Goal: Find specific page/section: Find specific page/section

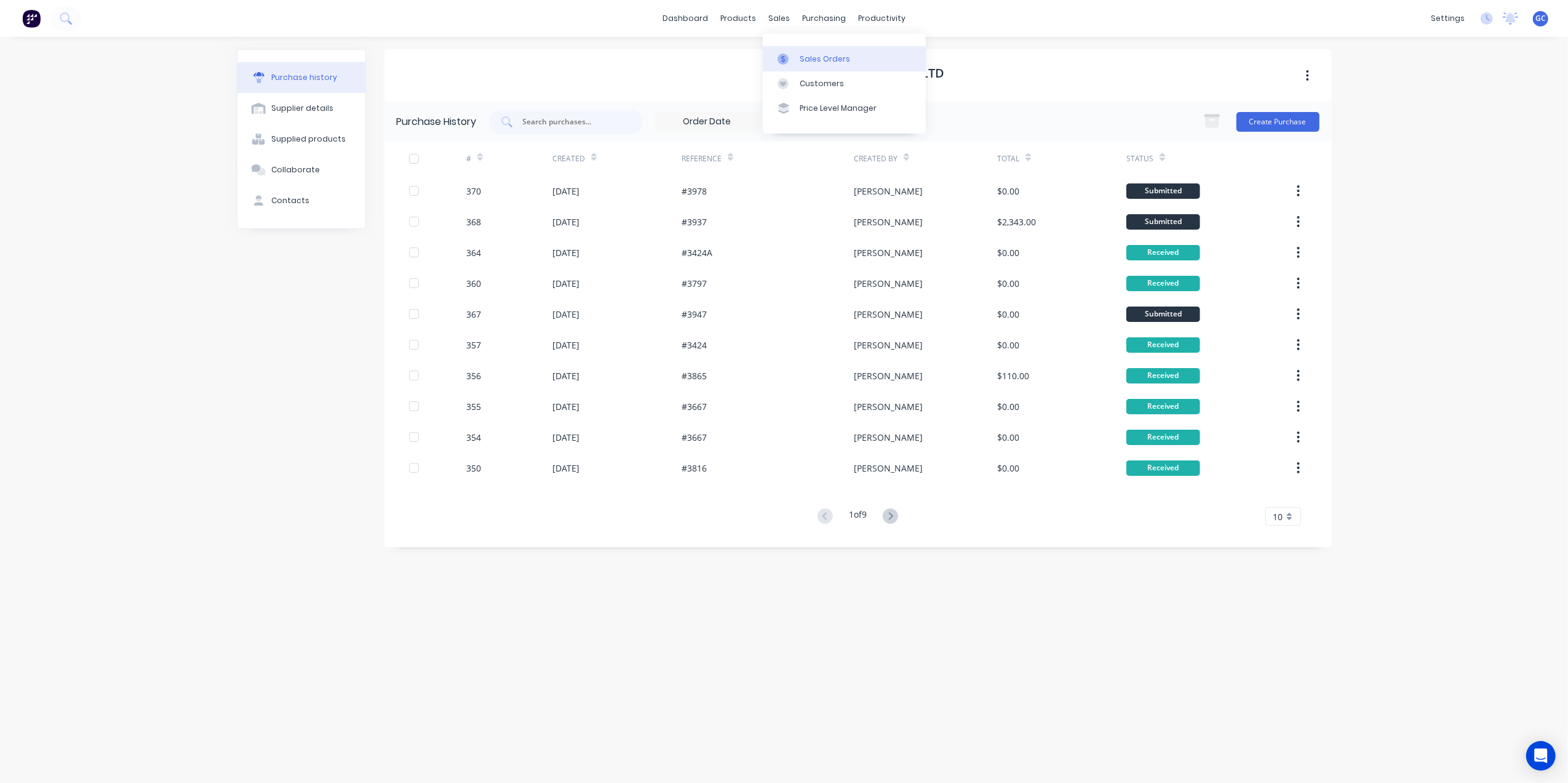
click at [795, 55] on div at bounding box center [787, 59] width 19 height 11
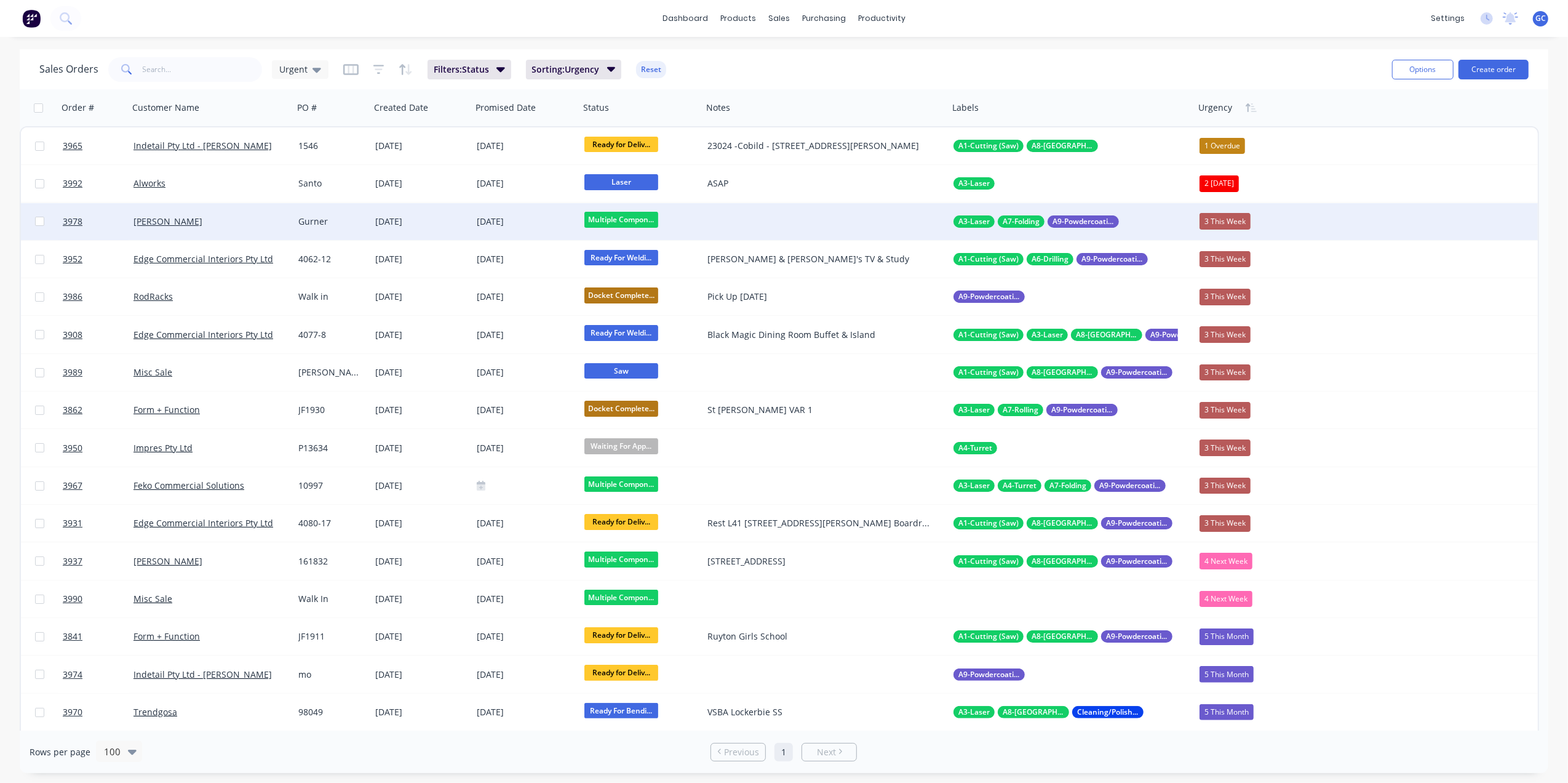
click at [291, 219] on div "[PERSON_NAME]" at bounding box center [211, 221] width 165 height 37
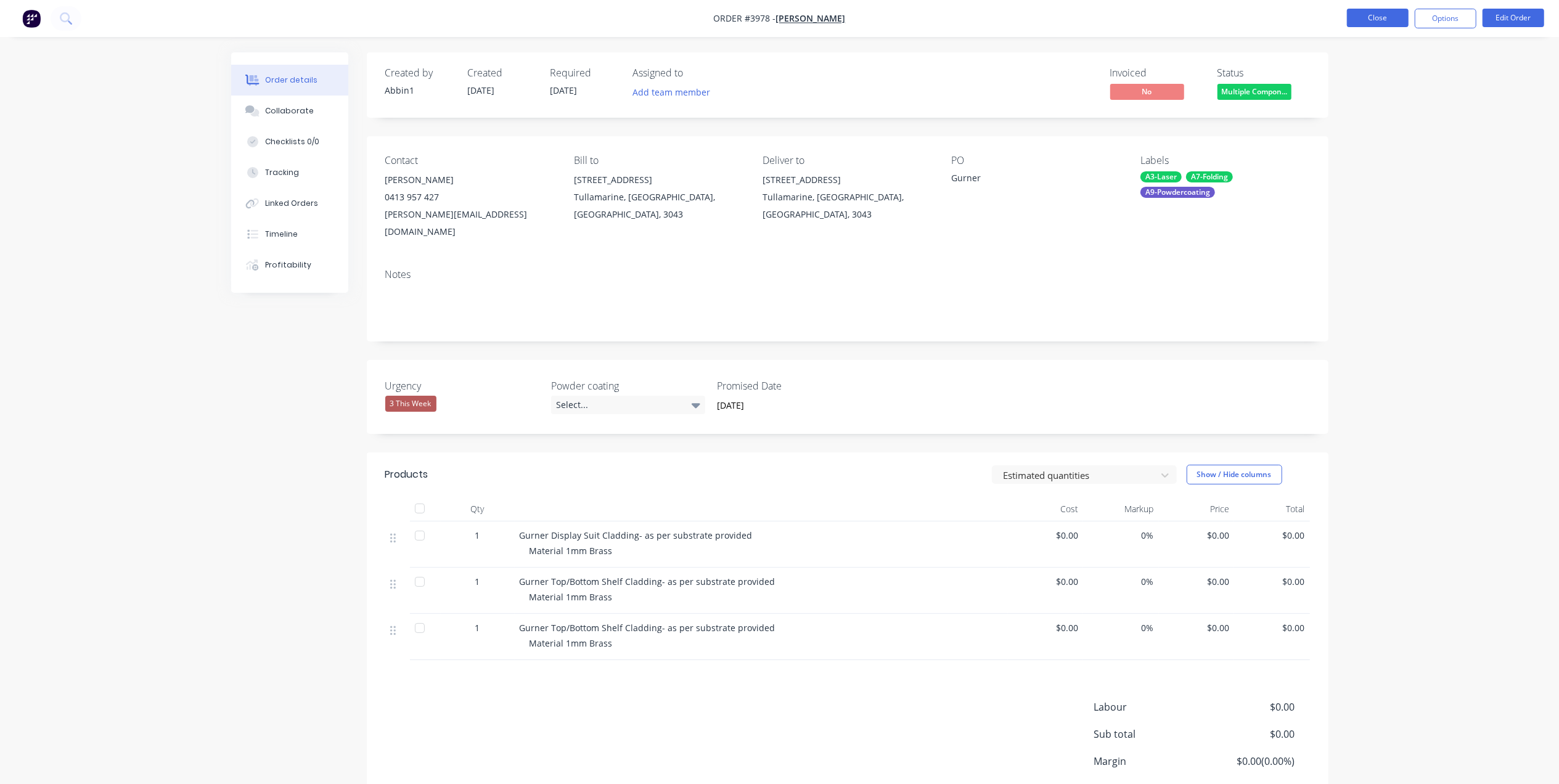
click at [1395, 14] on button "Close" at bounding box center [1378, 18] width 61 height 19
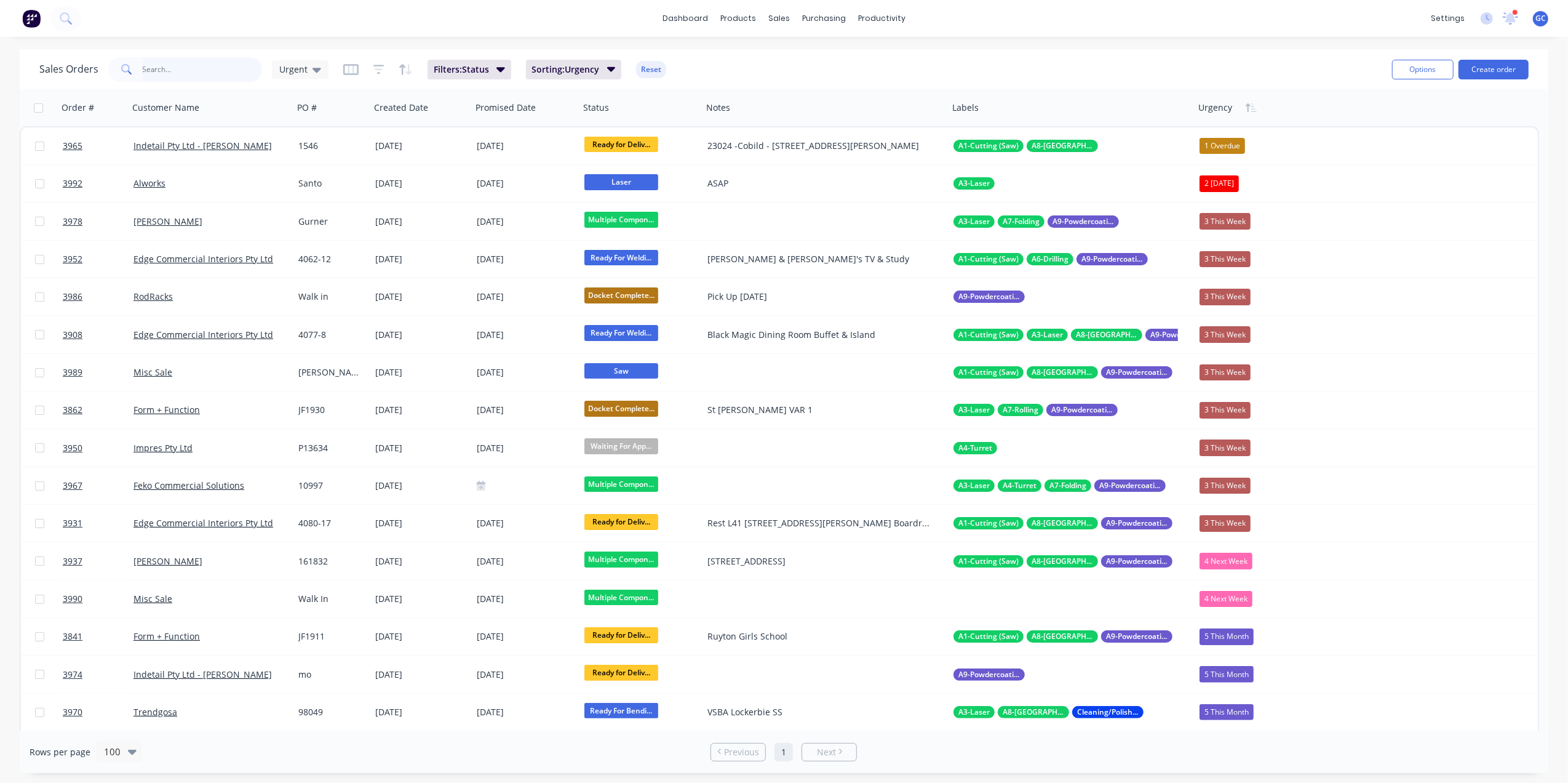
click at [217, 62] on input "text" at bounding box center [202, 69] width 120 height 25
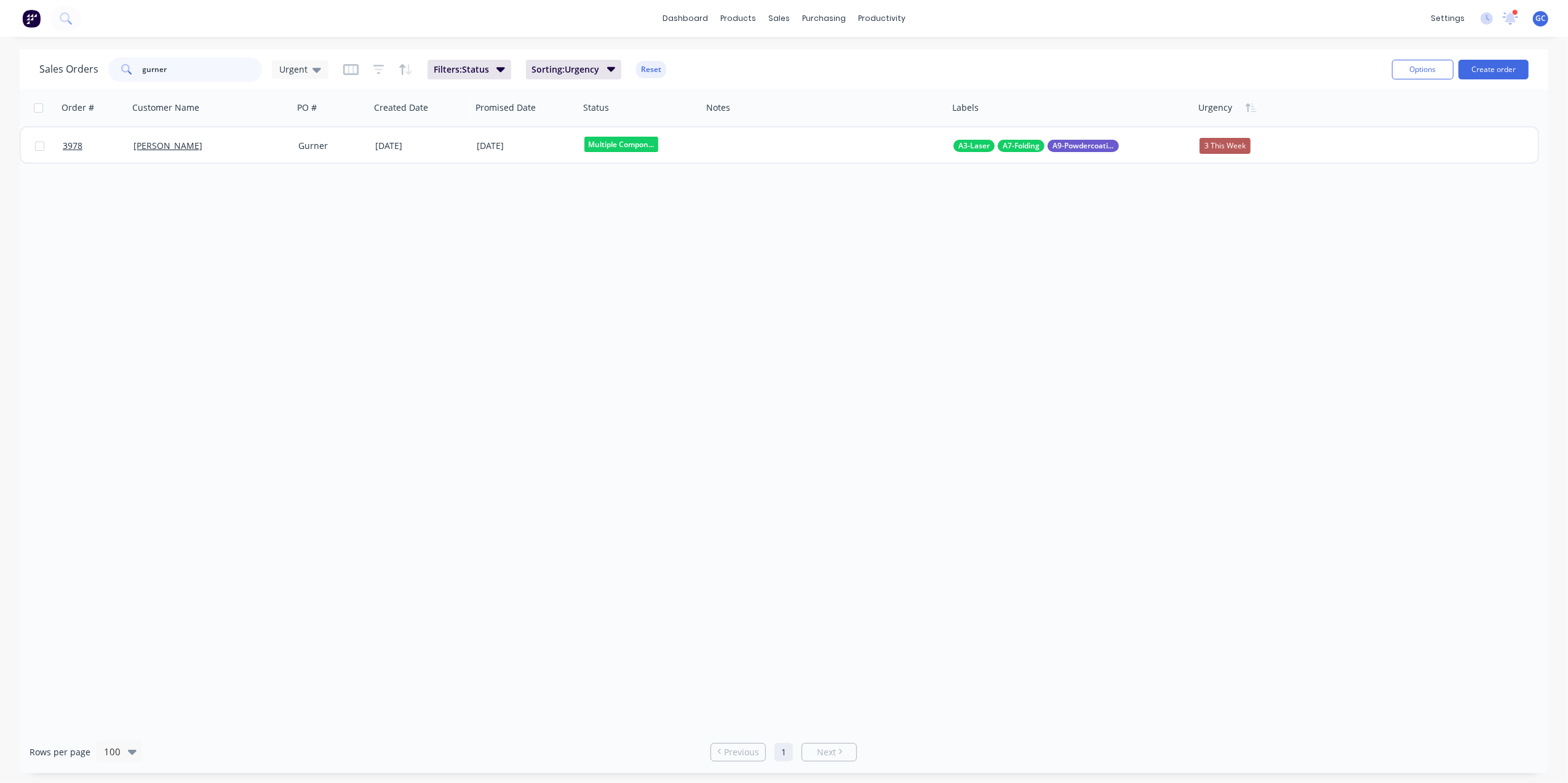
type input "gurner"
click at [518, 329] on div "Order # Customer Name PO # Created Date Promised Date Status Notes Labels Urgen…" at bounding box center [784, 410] width 1529 height 641
click at [814, 69] on link "Sales Orders" at bounding box center [845, 58] width 163 height 25
drag, startPoint x: 207, startPoint y: 65, endPoint x: 83, endPoint y: 65, distance: 124.0
click at [83, 65] on div "Sales Orders gurner Urgent" at bounding box center [184, 69] width 289 height 25
